Goal: Complete application form

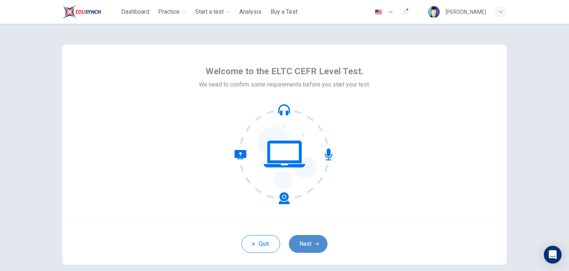
click at [312, 244] on button "Next" at bounding box center [308, 244] width 39 height 18
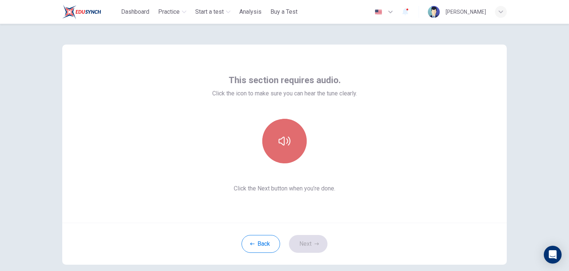
click at [281, 149] on button "button" at bounding box center [284, 141] width 44 height 44
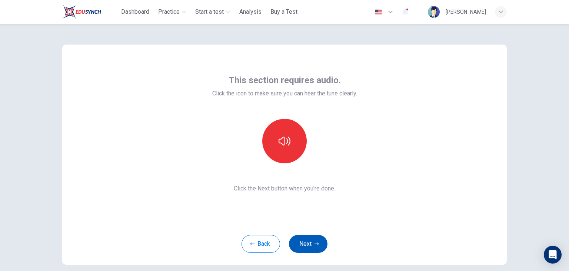
click at [315, 243] on icon "button" at bounding box center [317, 243] width 4 height 4
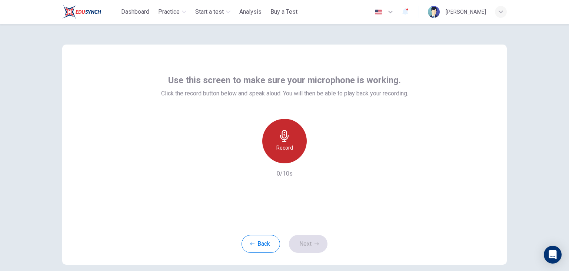
click at [283, 152] on h6 "Record" at bounding box center [284, 147] width 17 height 9
click at [293, 148] on div "Stop" at bounding box center [284, 141] width 44 height 44
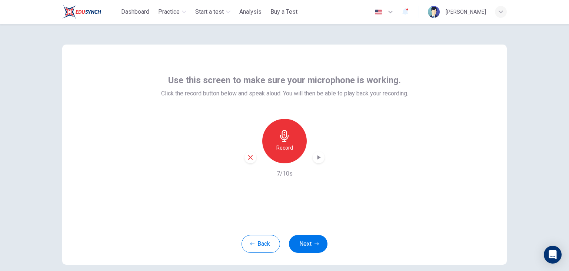
click at [318, 157] on icon "button" at bounding box center [319, 157] width 3 height 4
click at [312, 241] on button "Next" at bounding box center [308, 244] width 39 height 18
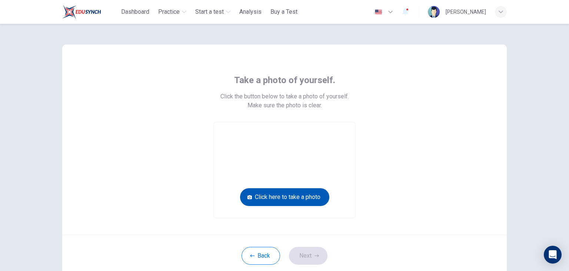
click at [307, 199] on button "Click here to take a photo" at bounding box center [284, 197] width 89 height 18
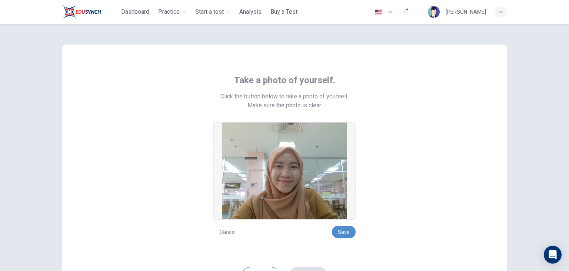
click at [340, 232] on button "Save" at bounding box center [344, 231] width 24 height 13
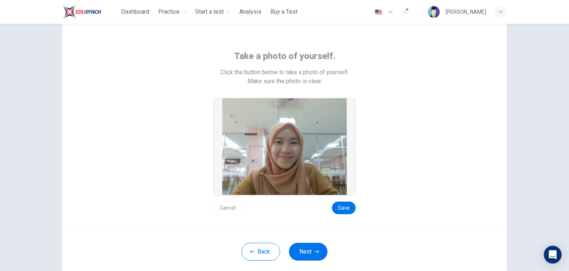
scroll to position [37, 0]
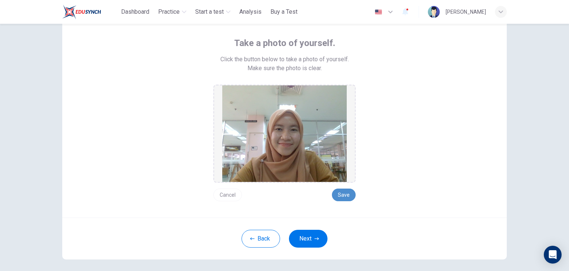
click at [338, 195] on button "Save" at bounding box center [344, 194] width 24 height 13
click at [311, 241] on button "Next" at bounding box center [308, 238] width 39 height 18
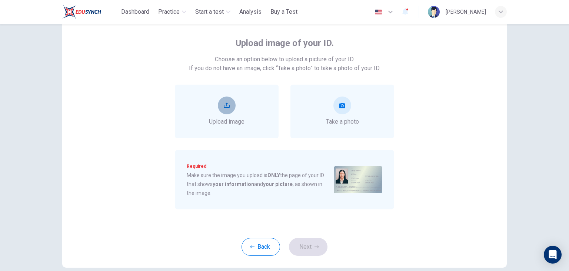
click at [227, 105] on icon "upload" at bounding box center [227, 105] width 6 height 5
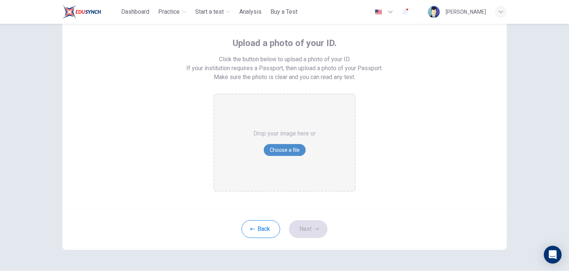
click at [280, 152] on button "Choose a file" at bounding box center [285, 150] width 42 height 12
click at [281, 151] on button "Choose a file" at bounding box center [285, 150] width 42 height 12
click at [293, 149] on button "Choose a file" at bounding box center [285, 150] width 42 height 12
click at [291, 148] on button "Choose a file" at bounding box center [285, 150] width 42 height 12
click at [243, 229] on button "Back" at bounding box center [261, 229] width 39 height 18
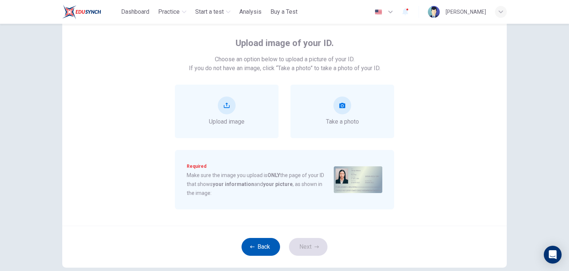
click at [246, 242] on button "Back" at bounding box center [261, 247] width 39 height 18
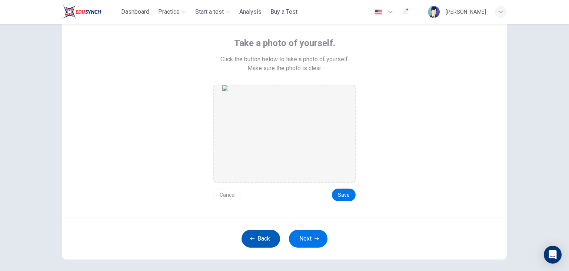
click at [246, 242] on button "Back" at bounding box center [261, 238] width 39 height 18
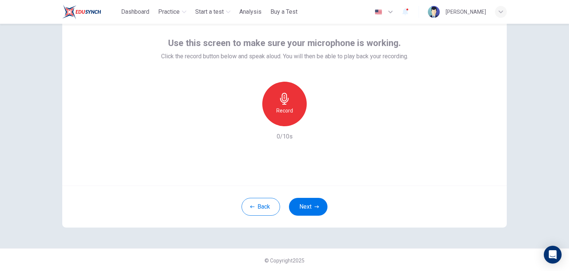
scroll to position [0, 0]
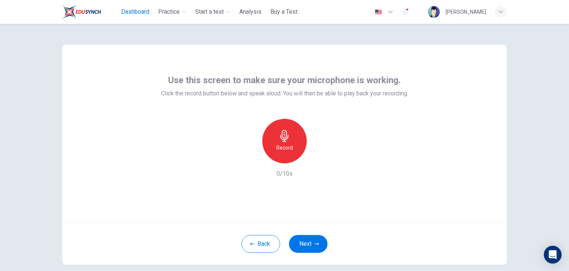
click at [143, 13] on span "Dashboard" at bounding box center [135, 11] width 28 height 9
